Goal: Obtain resource: Obtain resource

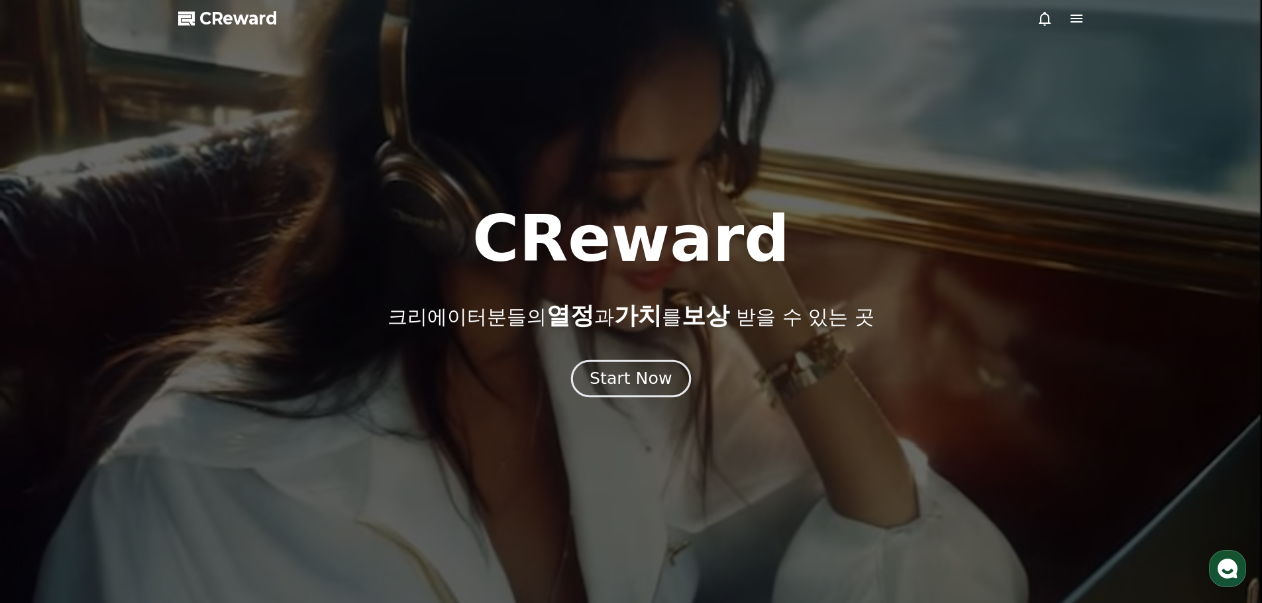
click at [659, 395] on button "Start Now" at bounding box center [631, 379] width 120 height 38
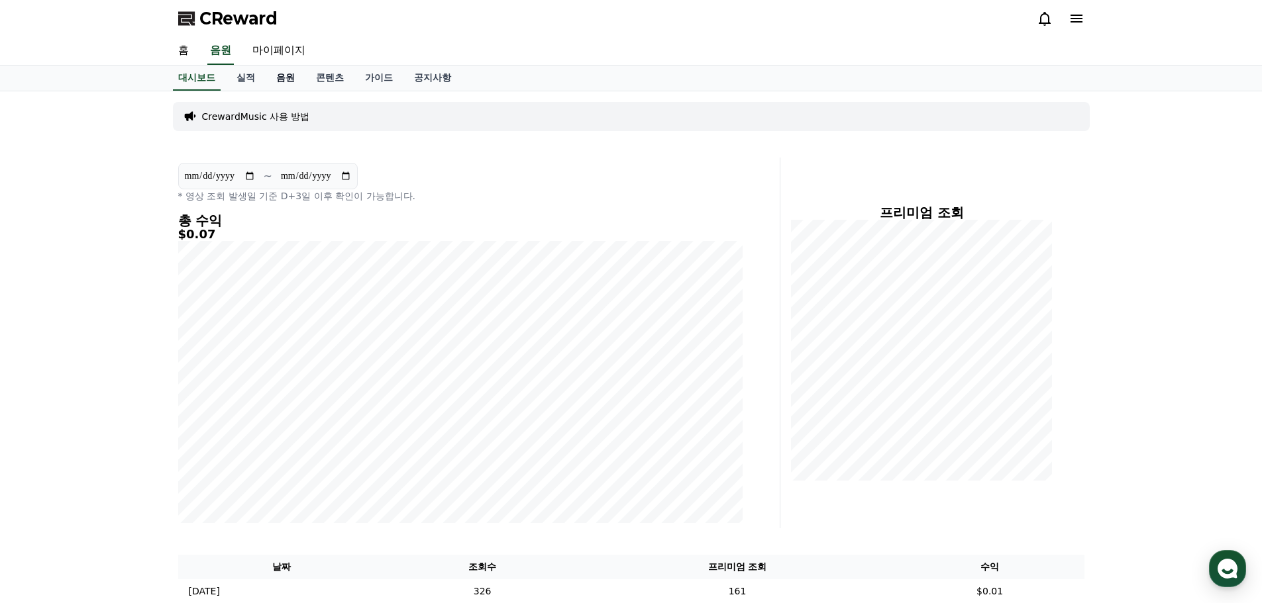
click at [286, 78] on link "음원" at bounding box center [286, 78] width 40 height 25
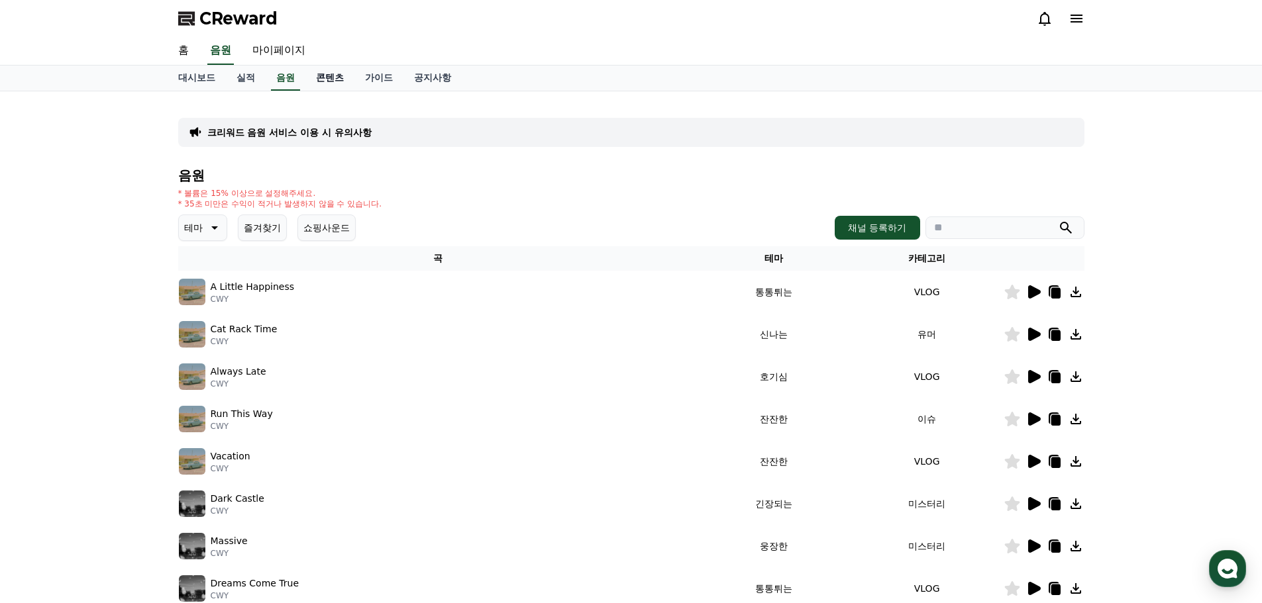
click at [317, 81] on link "콘텐츠" at bounding box center [329, 78] width 49 height 25
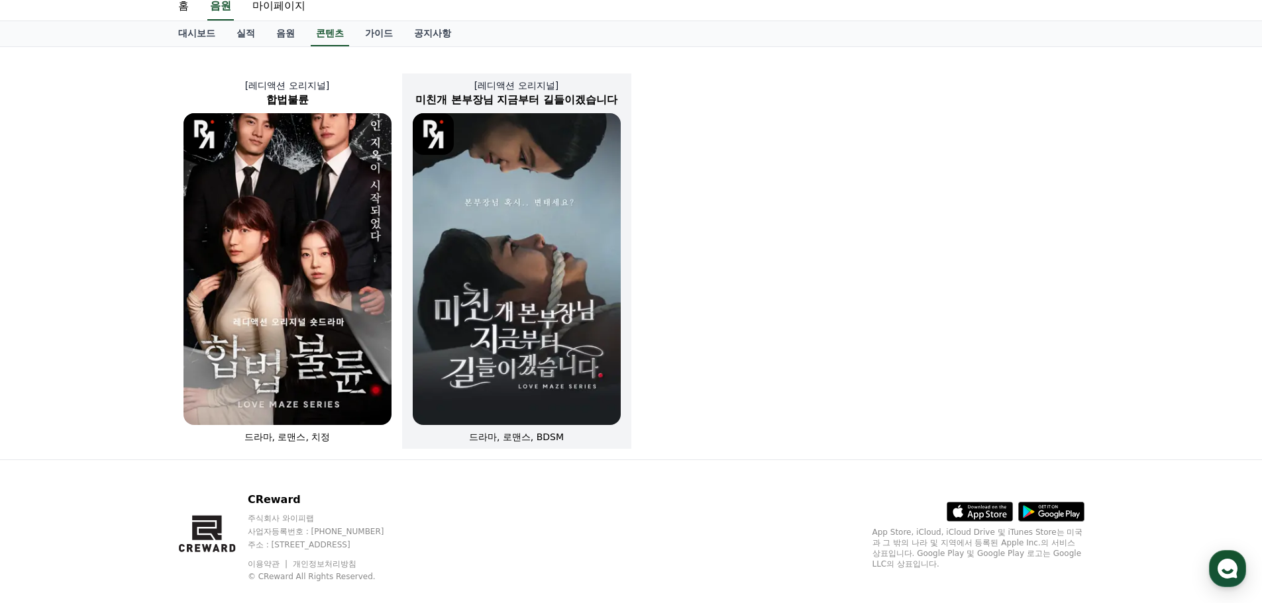
scroll to position [66, 0]
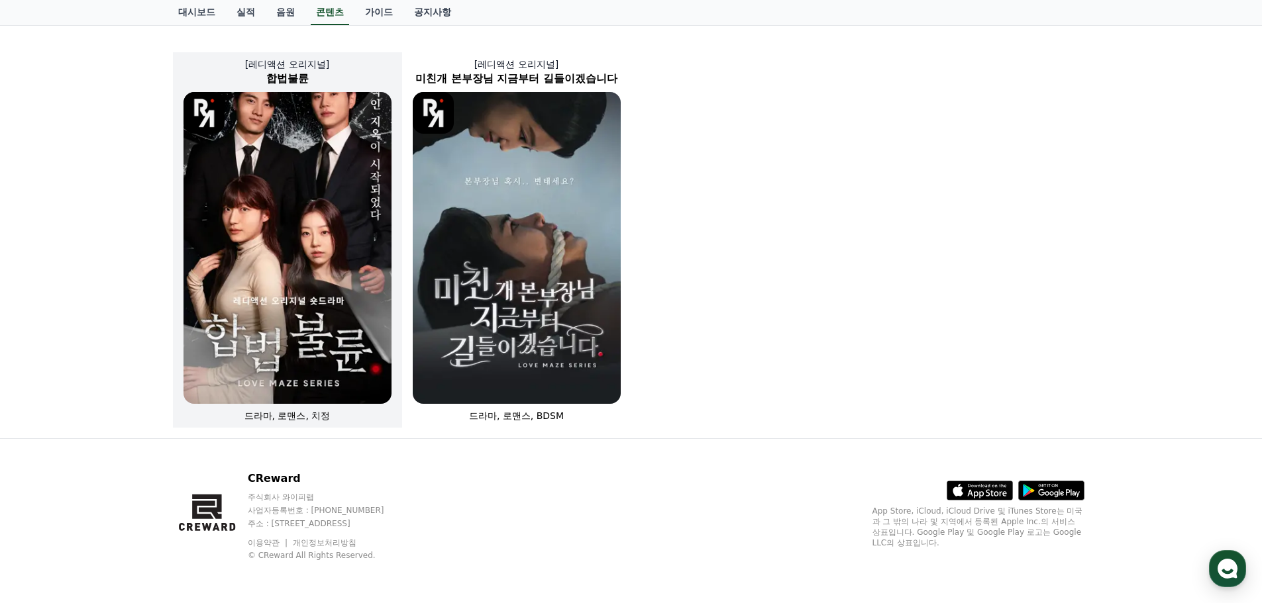
click at [287, 287] on img at bounding box center [287, 248] width 208 height 312
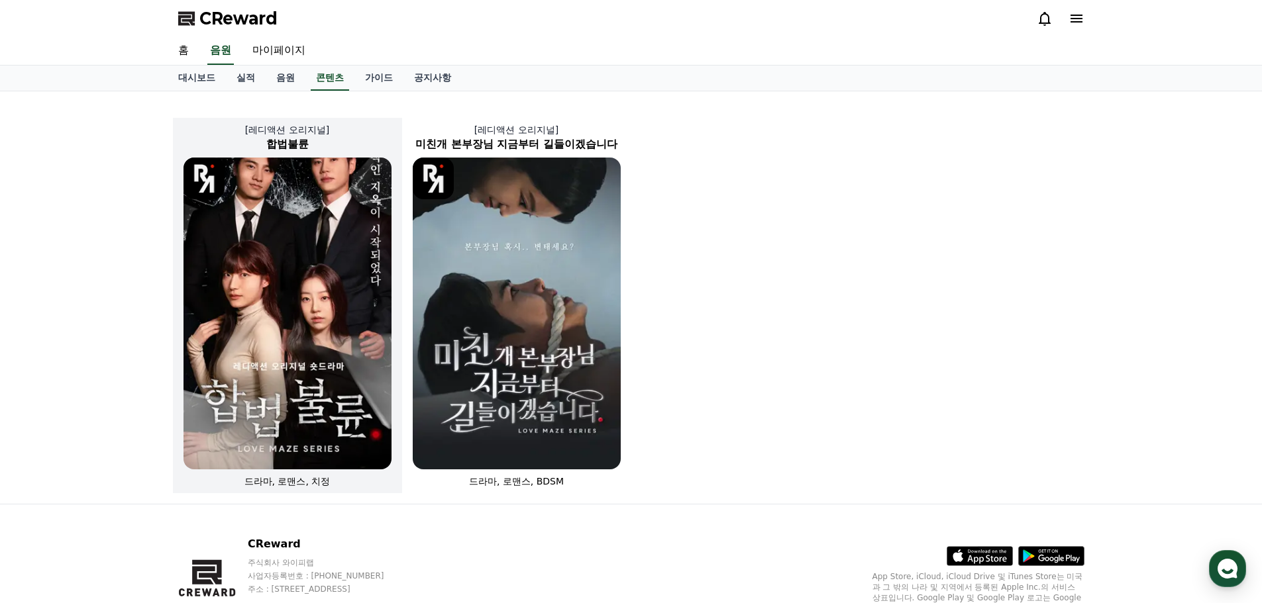
select select
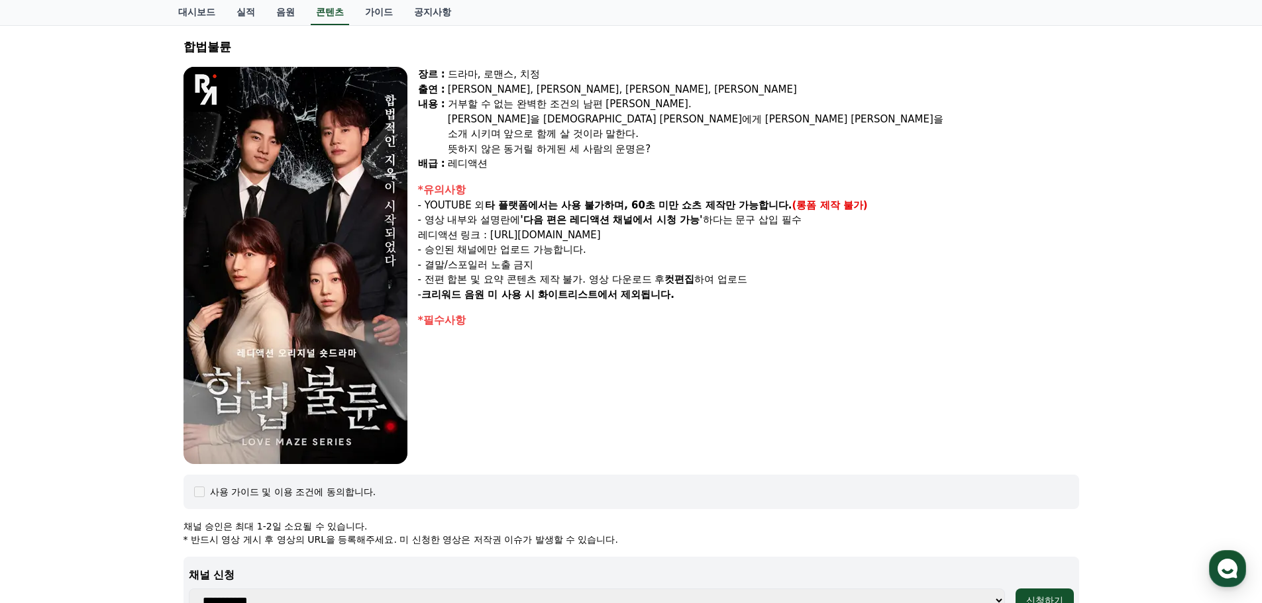
scroll to position [66, 0]
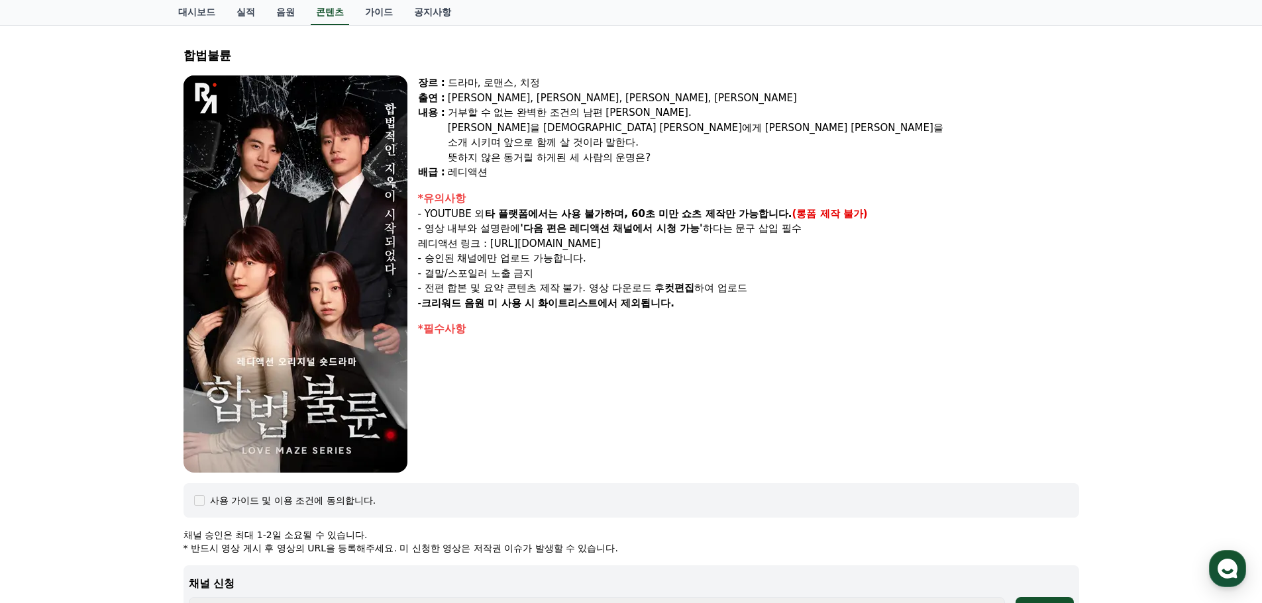
drag, startPoint x: 427, startPoint y: 246, endPoint x: 681, endPoint y: 245, distance: 255.0
click at [681, 245] on p "레디액션 링크 : [URL][DOMAIN_NAME]" at bounding box center [748, 243] width 661 height 15
copy p "레디액션 링크 : [URL][DOMAIN_NAME]"
